Goal: Task Accomplishment & Management: Manage account settings

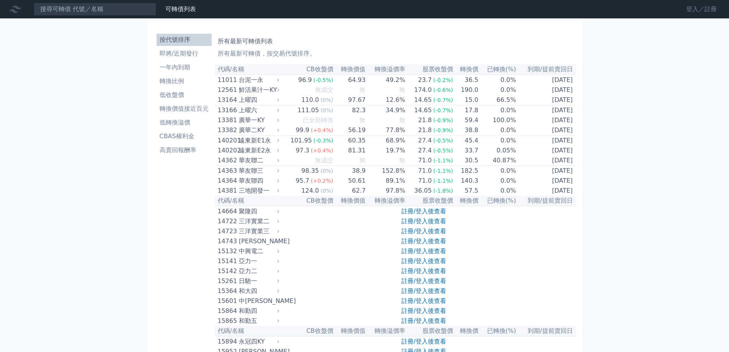
click at [691, 11] on link "登入／註冊" at bounding box center [701, 9] width 43 height 12
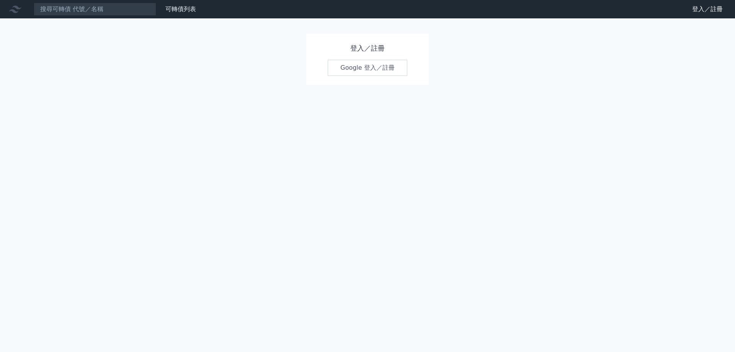
click at [371, 67] on link "Google 登入／註冊" at bounding box center [367, 68] width 80 height 16
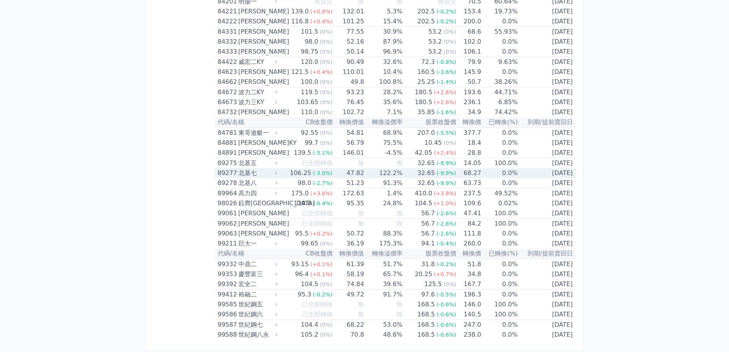
scroll to position [4481, 0]
